Goal: Transaction & Acquisition: Book appointment/travel/reservation

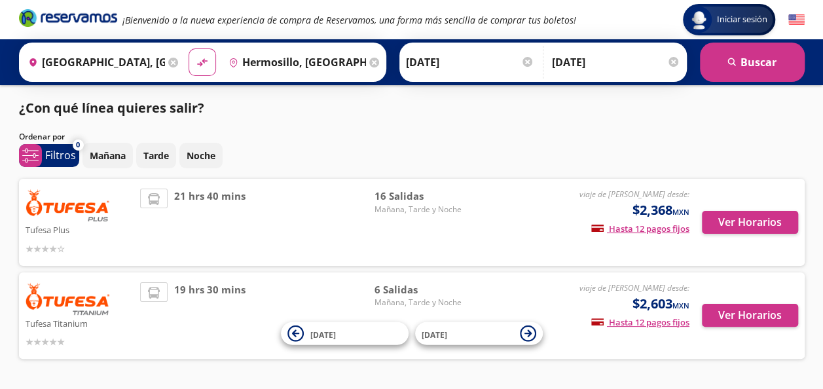
scroll to position [41, 0]
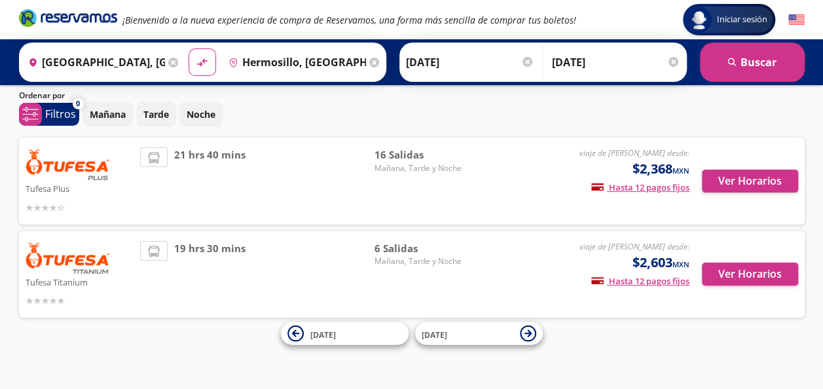
click at [492, 187] on div "viaje de [PERSON_NAME] desde: $2,368 MXN Hasta 12 pagos fijos Pagos fijos en co…" at bounding box center [580, 180] width 217 height 67
click at [733, 185] on button "Ver Horarios" at bounding box center [750, 181] width 96 height 23
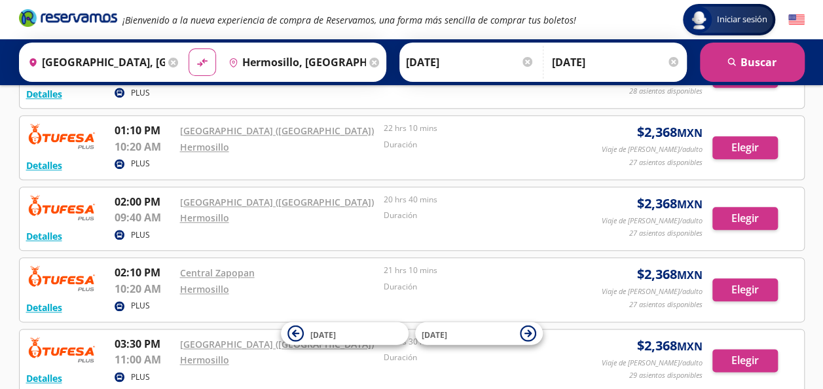
scroll to position [610, 0]
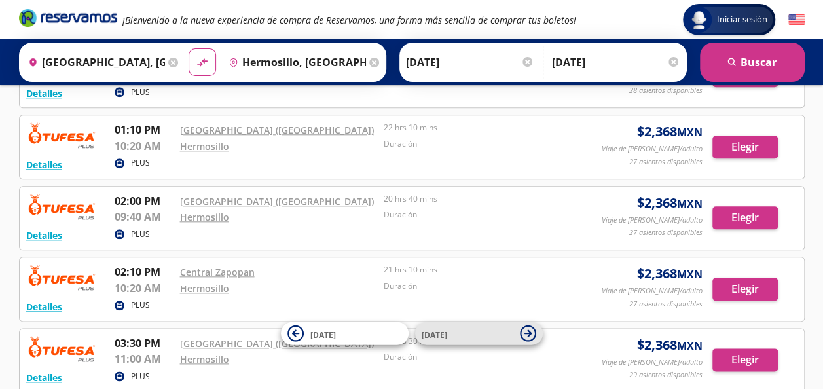
click at [458, 331] on span "[DATE]" at bounding box center [468, 333] width 92 height 16
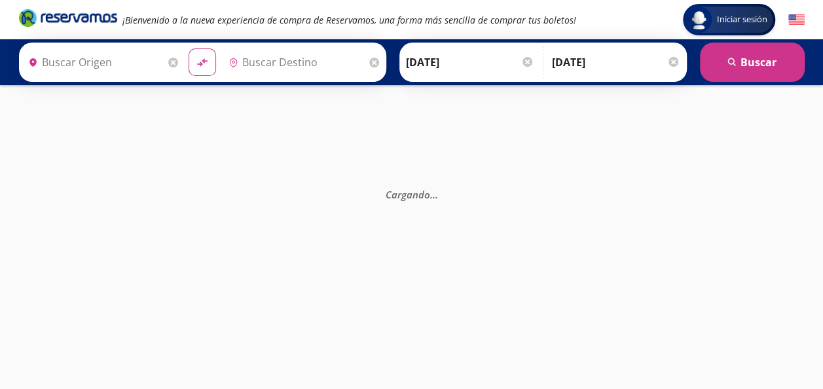
type input "[GEOGRAPHIC_DATA], [GEOGRAPHIC_DATA]"
type input "Hermosillo, [GEOGRAPHIC_DATA]"
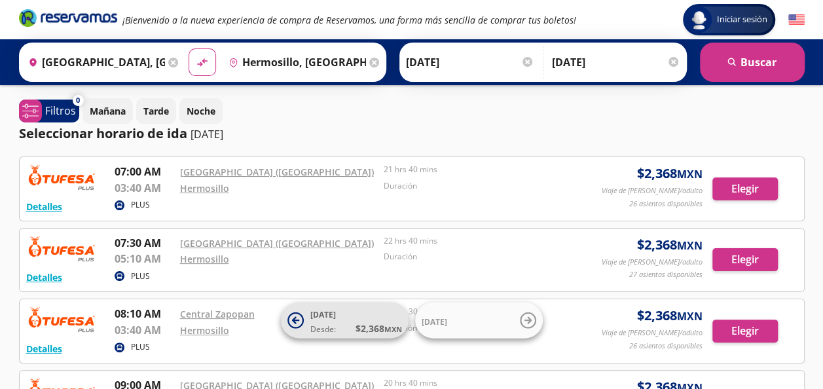
click at [338, 318] on span "[DATE] Desde: $ 2,368 MXN" at bounding box center [356, 320] width 92 height 29
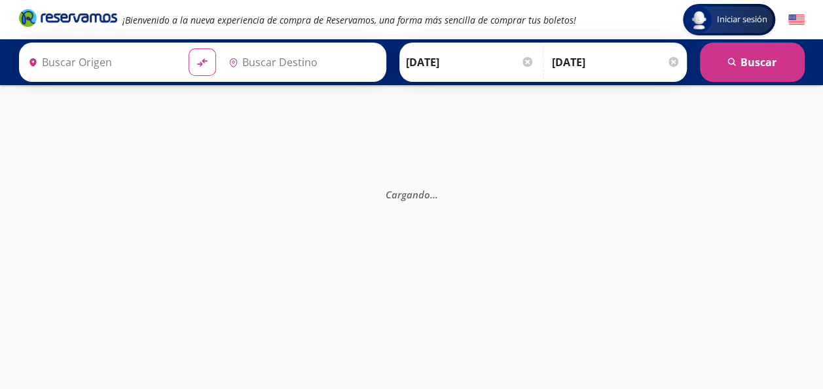
type input "[GEOGRAPHIC_DATA], [GEOGRAPHIC_DATA]"
type input "Hermosillo, [GEOGRAPHIC_DATA]"
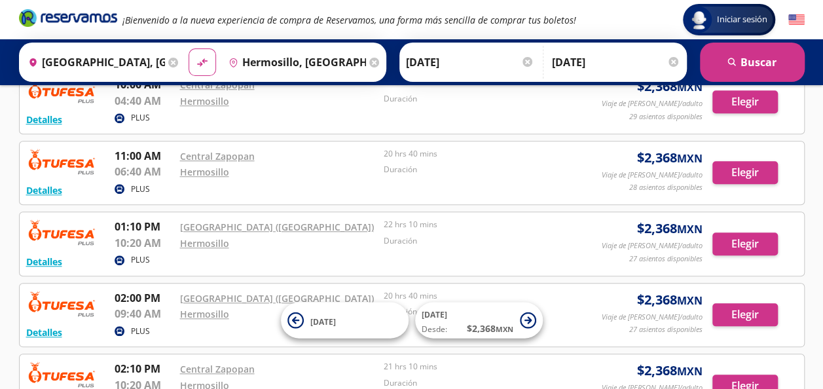
scroll to position [521, 0]
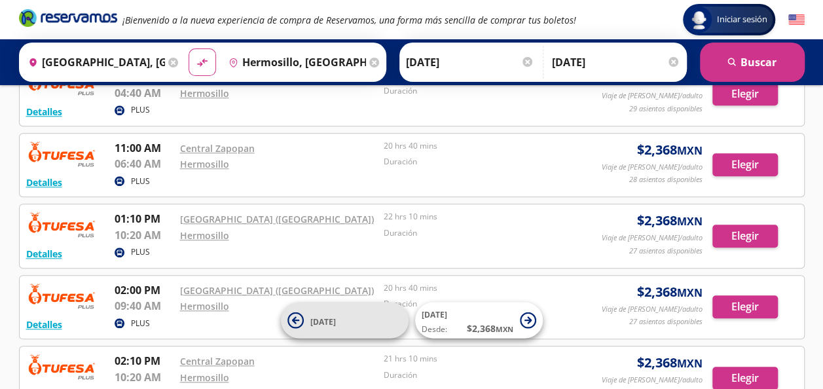
click at [331, 318] on span "[DATE]" at bounding box center [323, 321] width 26 height 11
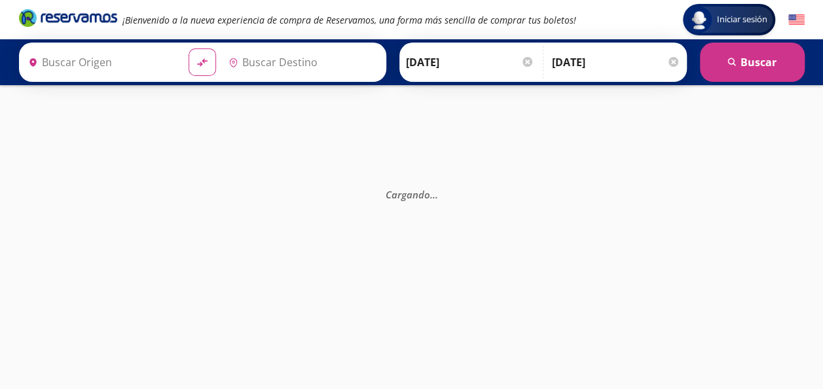
type input "[GEOGRAPHIC_DATA], [GEOGRAPHIC_DATA]"
type input "Hermosillo, [GEOGRAPHIC_DATA]"
click at [448, 68] on input "[DATE]" at bounding box center [470, 62] width 128 height 33
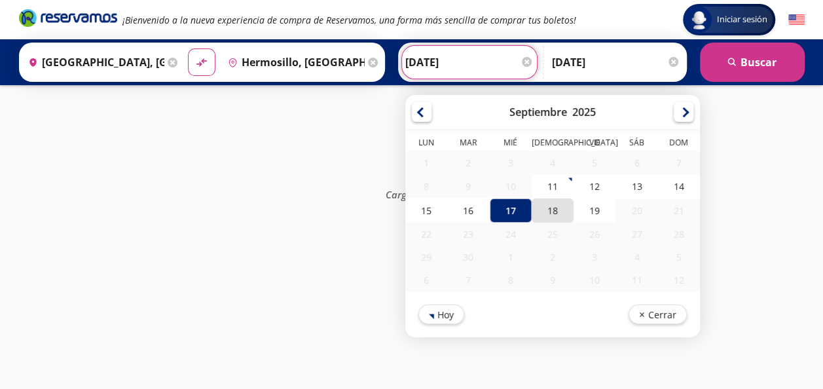
click at [551, 208] on div "18" at bounding box center [552, 210] width 42 height 24
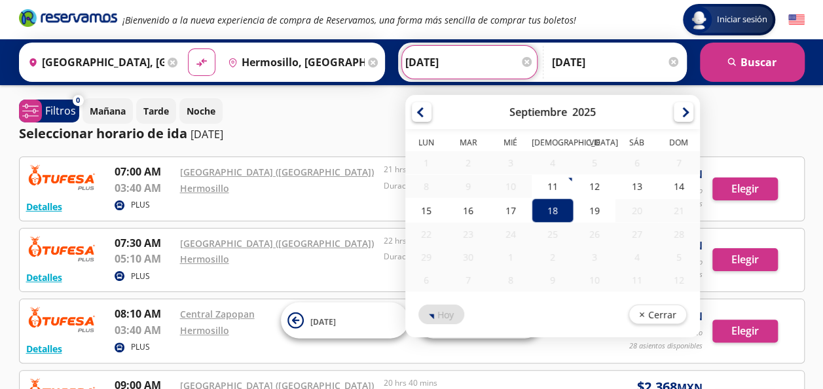
type input "[DATE]"
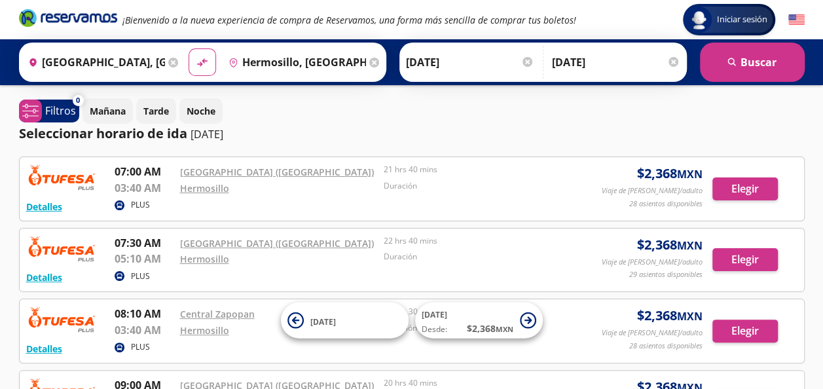
click at [783, 120] on div "[DATE] Tarde Noche" at bounding box center [443, 111] width 722 height 26
click at [213, 135] on p "[DATE]" at bounding box center [207, 134] width 33 height 16
click at [123, 111] on p "Mañana" at bounding box center [108, 111] width 36 height 14
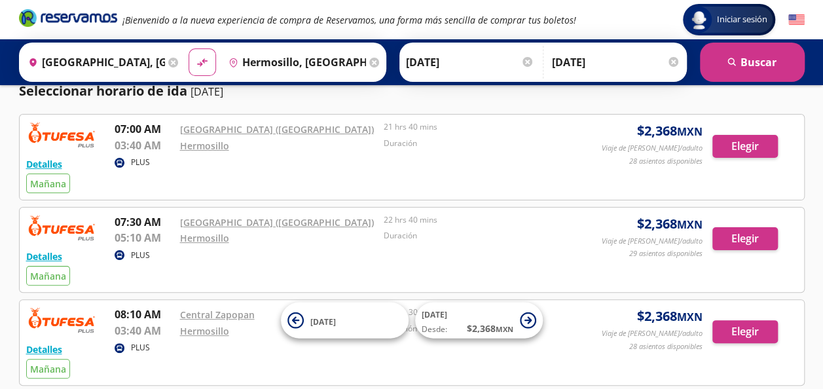
scroll to position [107, 0]
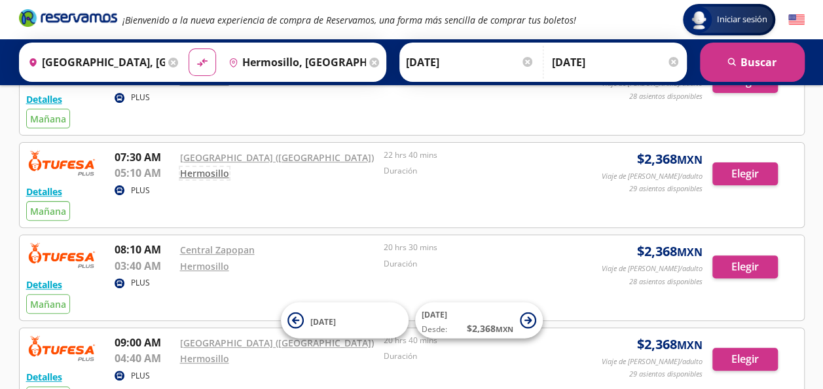
click at [191, 169] on link "Hermosillo" at bounding box center [204, 173] width 49 height 12
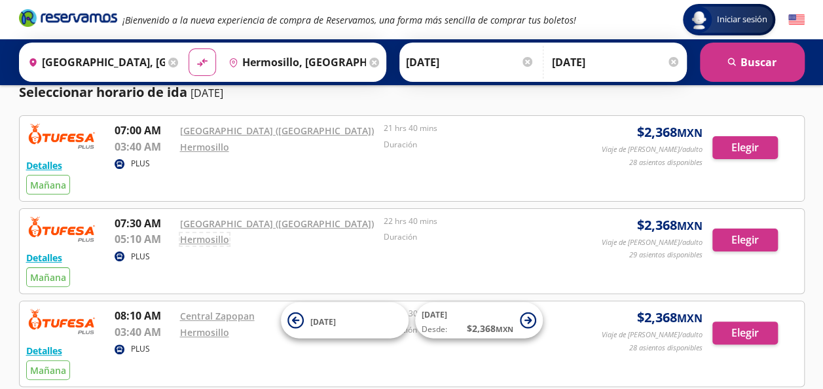
scroll to position [39, 0]
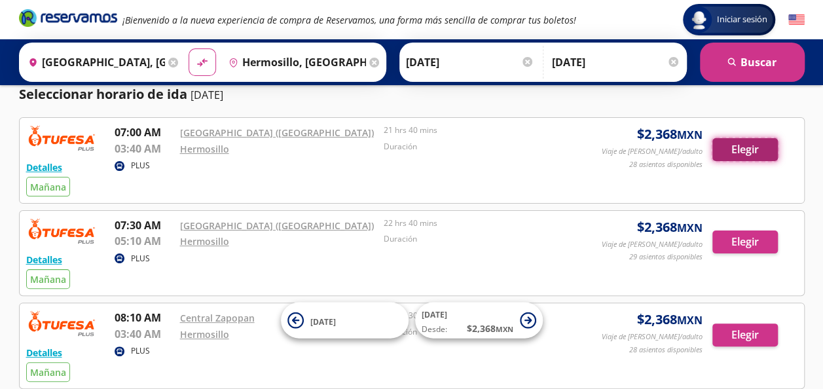
click at [742, 149] on button "Elegir" at bounding box center [744, 149] width 65 height 23
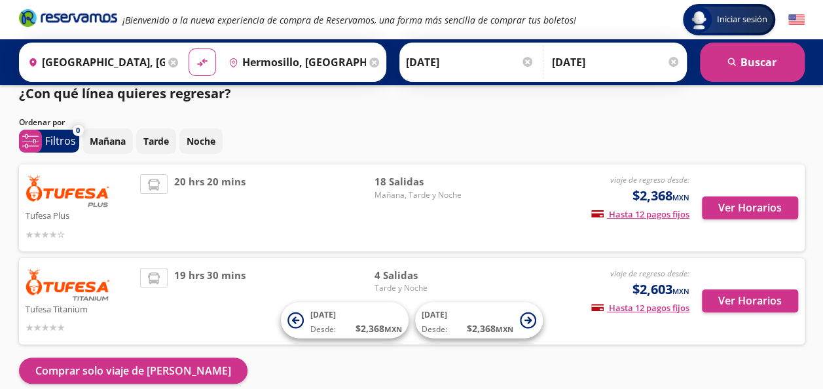
scroll to position [14, 0]
click at [719, 215] on button "Ver Horarios" at bounding box center [750, 207] width 96 height 23
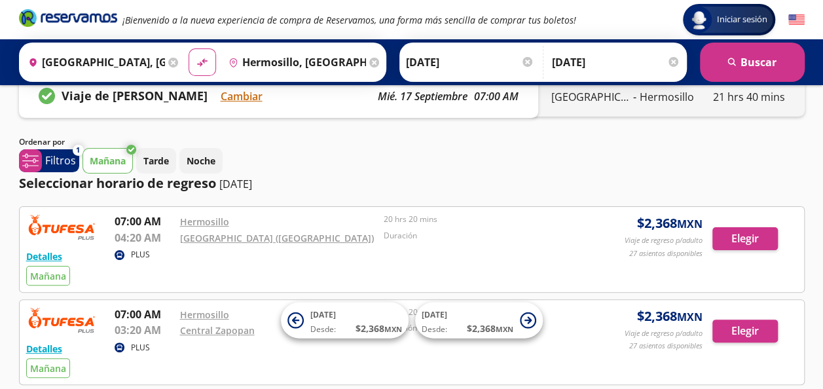
scroll to position [31, 0]
click at [216, 171] on button "Noche" at bounding box center [200, 160] width 43 height 26
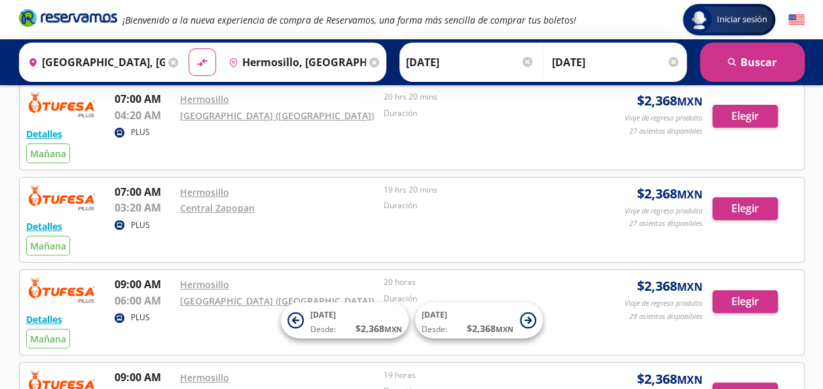
scroll to position [60, 0]
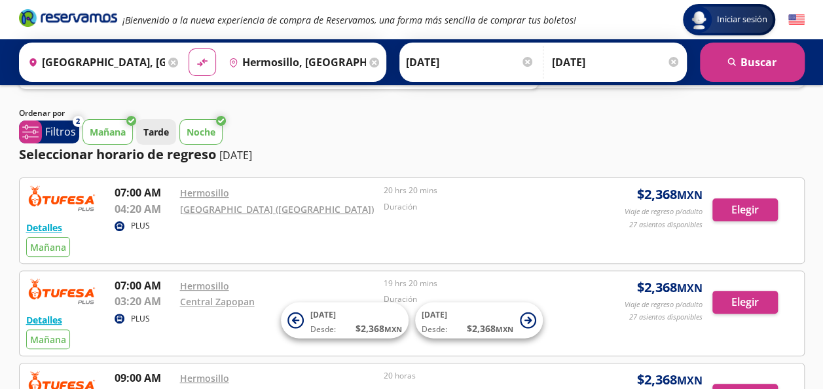
click at [160, 136] on p "Tarde" at bounding box center [156, 132] width 26 height 14
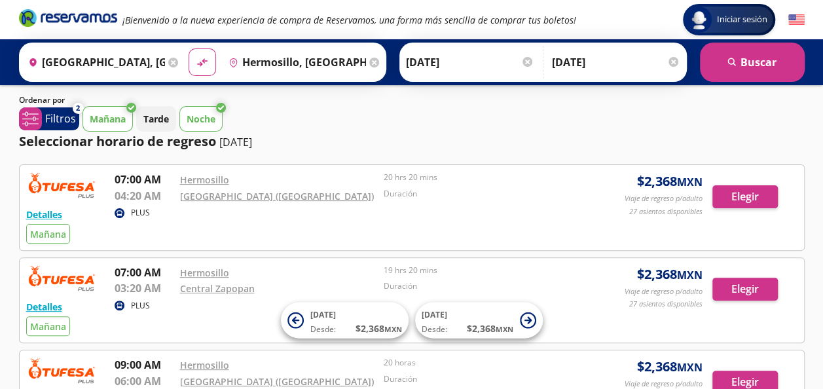
click at [202, 119] on p "Noche" at bounding box center [201, 119] width 29 height 14
click at [120, 117] on p "Mañana" at bounding box center [108, 119] width 36 height 14
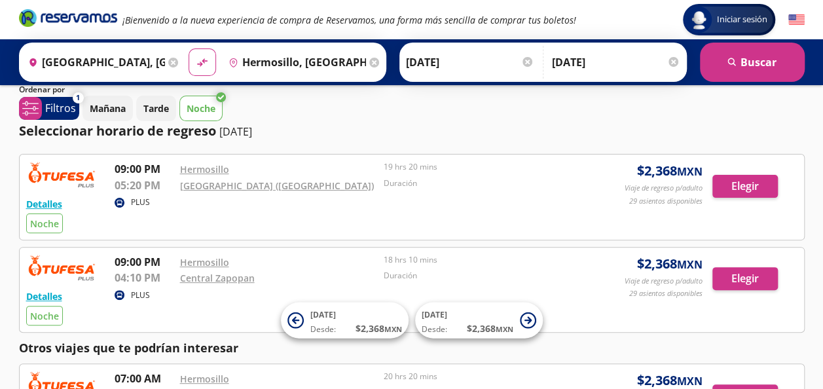
scroll to position [74, 0]
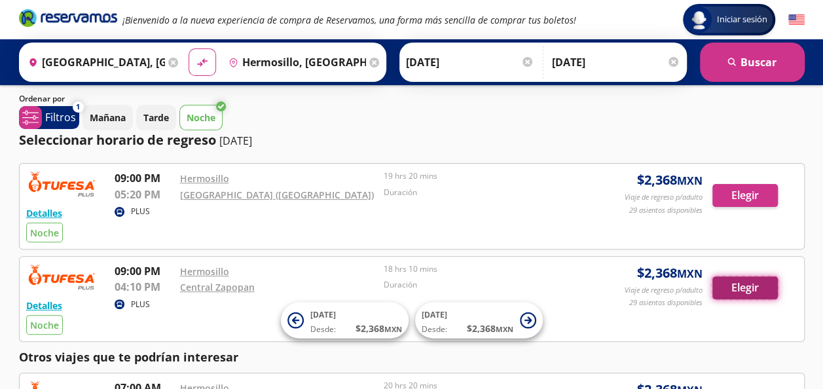
click at [739, 278] on button "Elegir" at bounding box center [744, 287] width 65 height 23
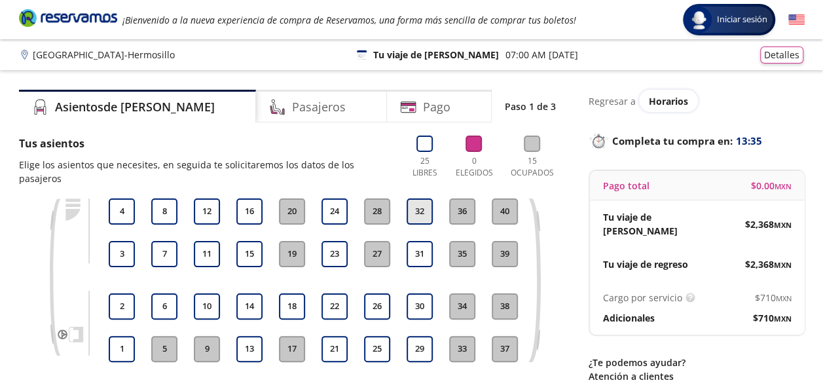
click at [424, 203] on button "32" at bounding box center [420, 211] width 26 height 26
click at [422, 198] on button "32" at bounding box center [420, 211] width 26 height 26
click at [335, 198] on button "24" at bounding box center [334, 211] width 26 height 26
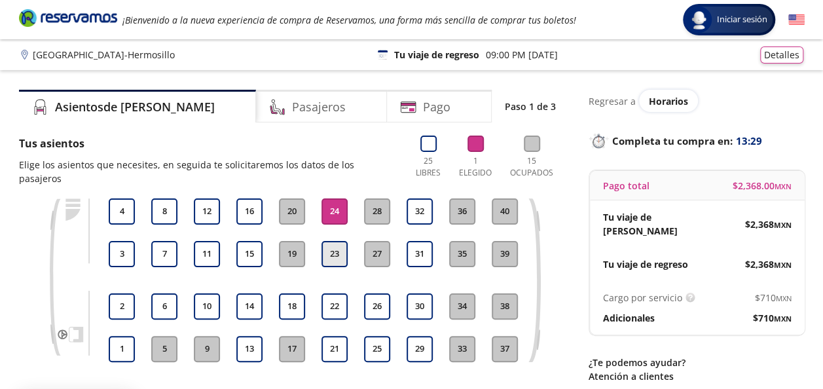
click at [335, 241] on button "23" at bounding box center [334, 254] width 26 height 26
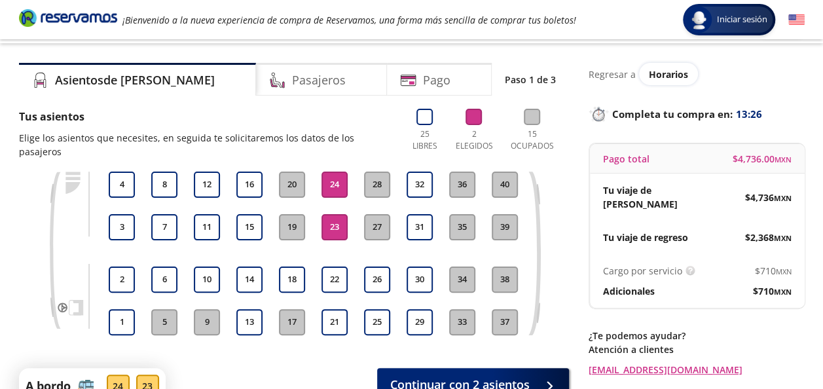
scroll to position [27, 0]
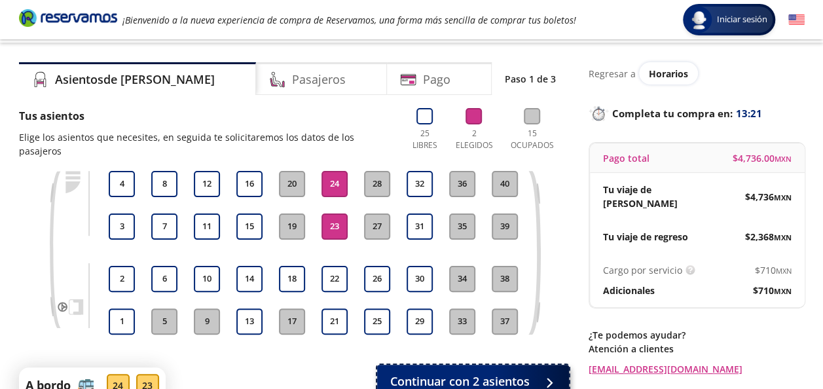
click at [487, 373] on span "Continuar con 2 asientos" at bounding box center [459, 382] width 139 height 18
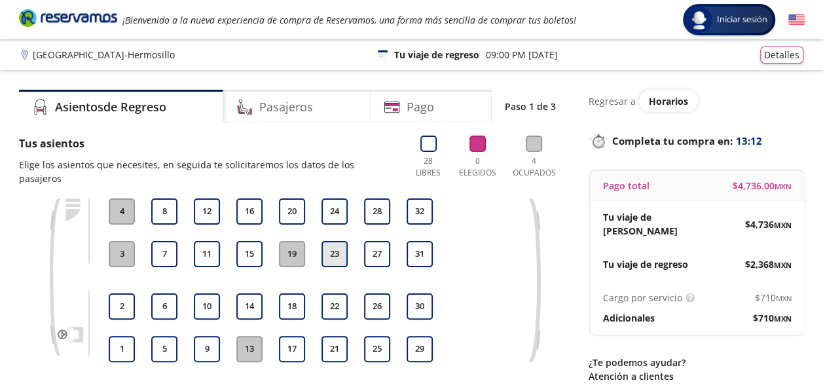
click at [329, 241] on button "23" at bounding box center [334, 254] width 26 height 26
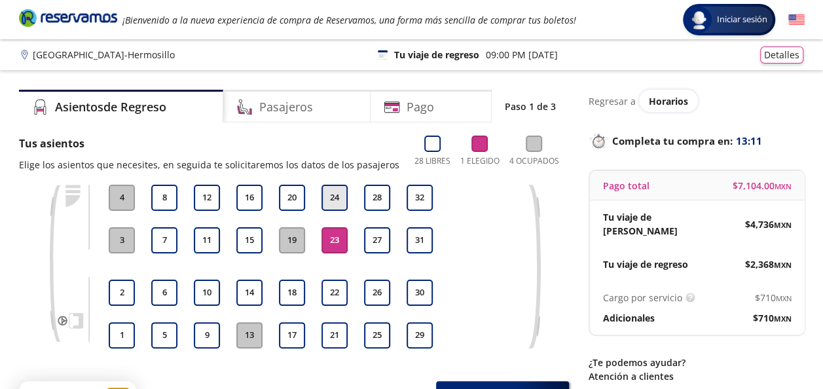
click at [331, 190] on button "24" at bounding box center [334, 198] width 26 height 26
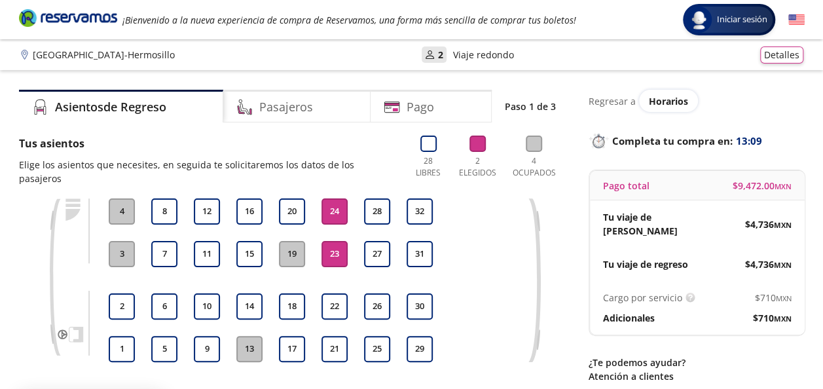
drag, startPoint x: 337, startPoint y: 229, endPoint x: 335, endPoint y: 190, distance: 39.3
click at [335, 198] on div "21 22 23 24" at bounding box center [334, 280] width 33 height 164
click at [335, 198] on button "24" at bounding box center [334, 211] width 26 height 26
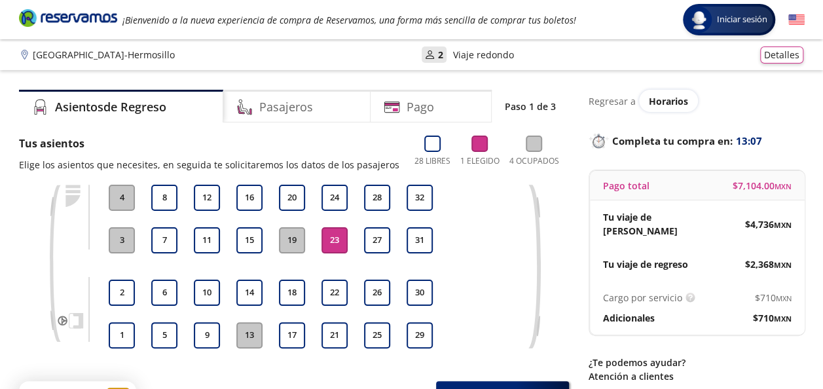
click at [344, 234] on button "23" at bounding box center [334, 240] width 26 height 26
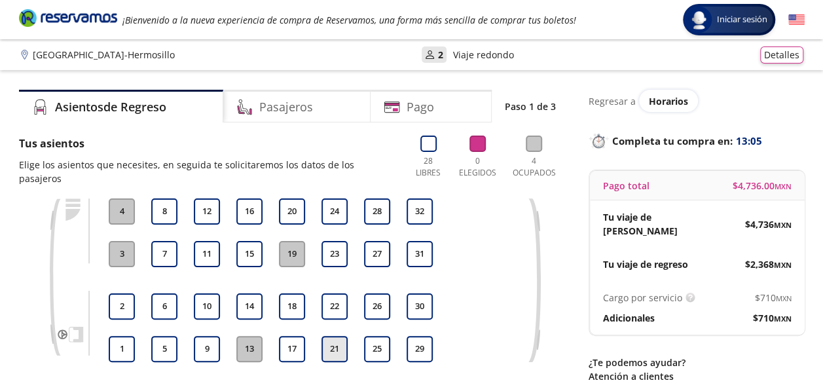
click at [326, 336] on button "21" at bounding box center [334, 349] width 26 height 26
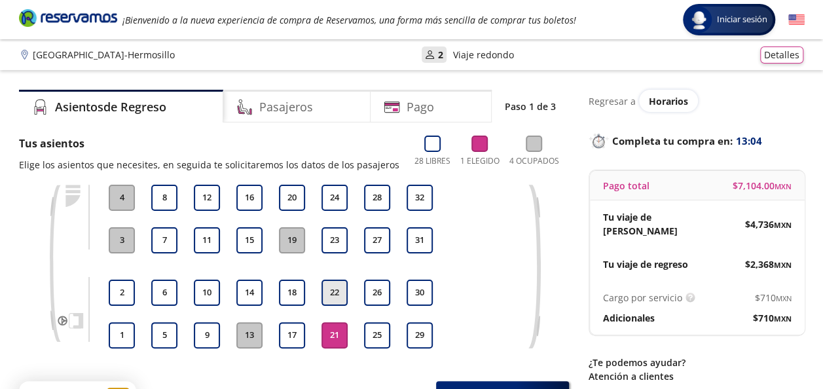
click at [329, 301] on button "22" at bounding box center [334, 293] width 26 height 26
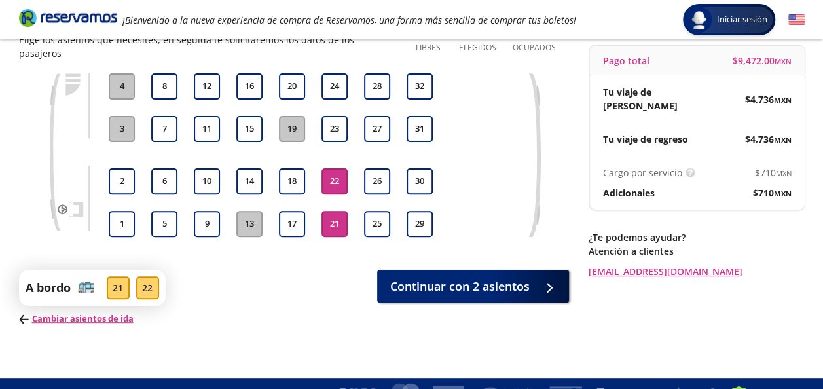
scroll to position [130, 0]
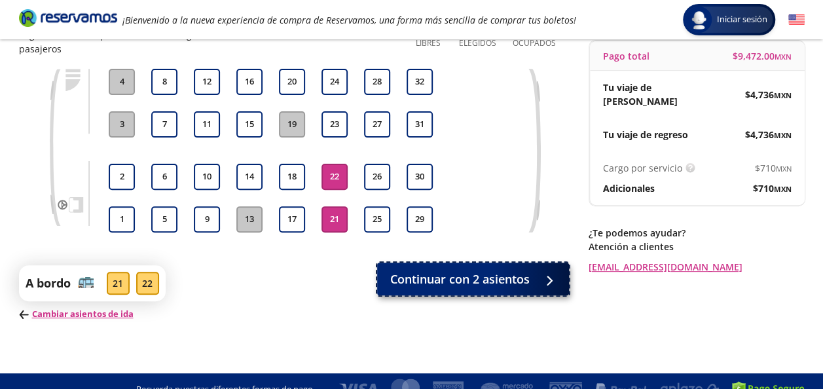
click at [510, 276] on button "Continuar con 2 asientos" at bounding box center [473, 279] width 192 height 33
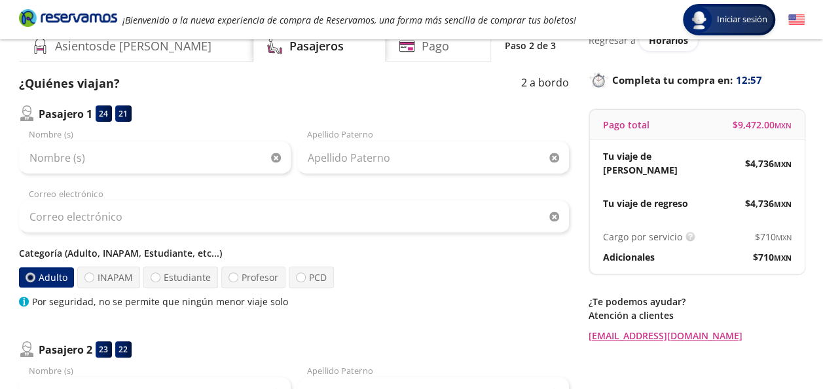
scroll to position [68, 0]
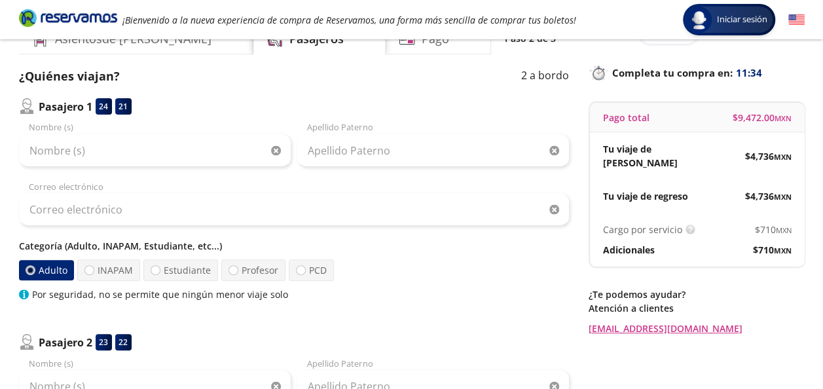
click at [797, 25] on img at bounding box center [796, 20] width 16 height 16
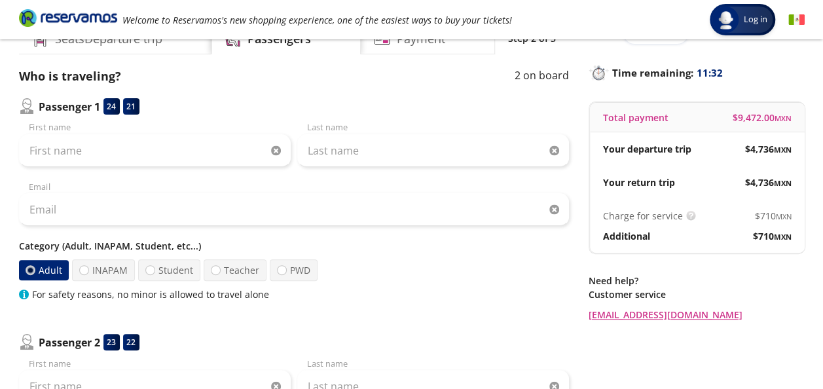
click at [797, 25] on img at bounding box center [796, 20] width 16 height 16
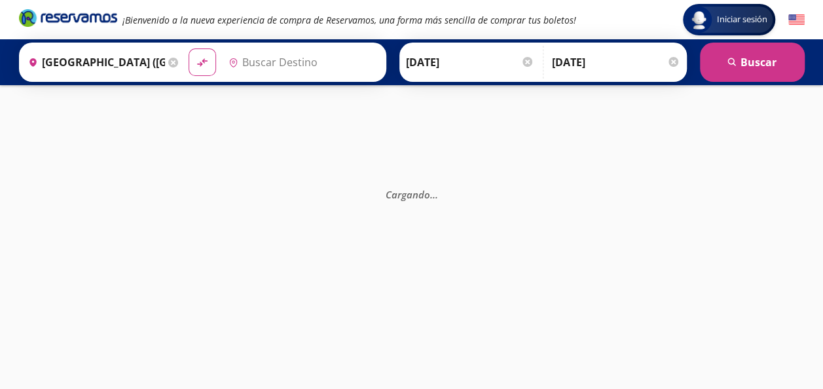
type input "[PERSON_NAME], [GEOGRAPHIC_DATA]"
